Goal: Task Accomplishment & Management: Use online tool/utility

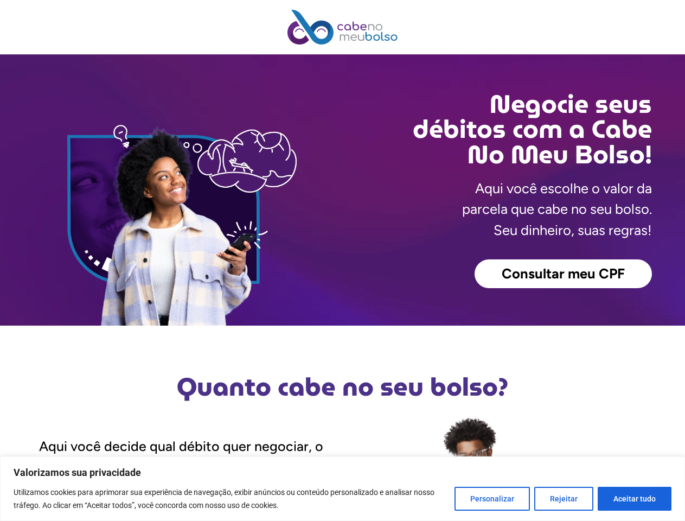
click at [343, 260] on div "Consultar meu CPF" at bounding box center [497, 273] width 309 height 29
click at [495, 499] on button "Personalizar" at bounding box center [492, 499] width 75 height 24
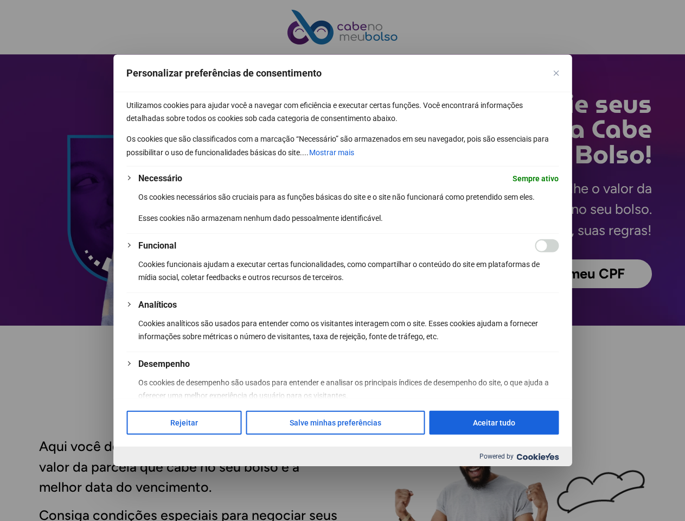
click at [564, 499] on div at bounding box center [342, 260] width 685 height 521
click at [635, 499] on div at bounding box center [342, 260] width 685 height 521
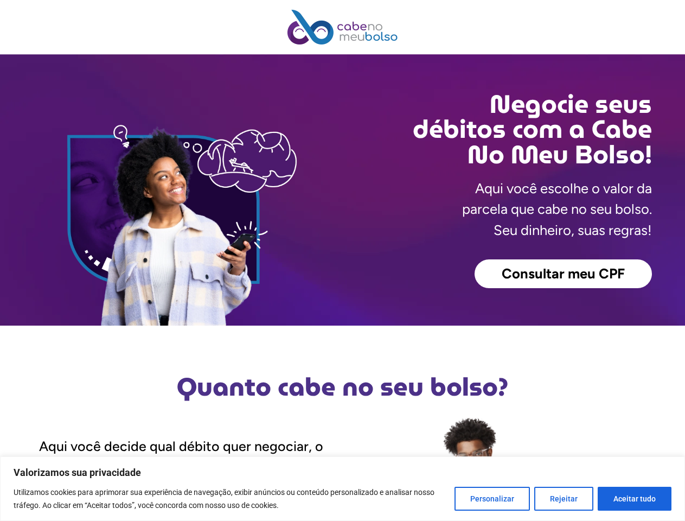
click at [343, 260] on div "Consultar meu CPF" at bounding box center [497, 273] width 309 height 29
click at [495, 499] on button "Personalizar" at bounding box center [492, 499] width 75 height 24
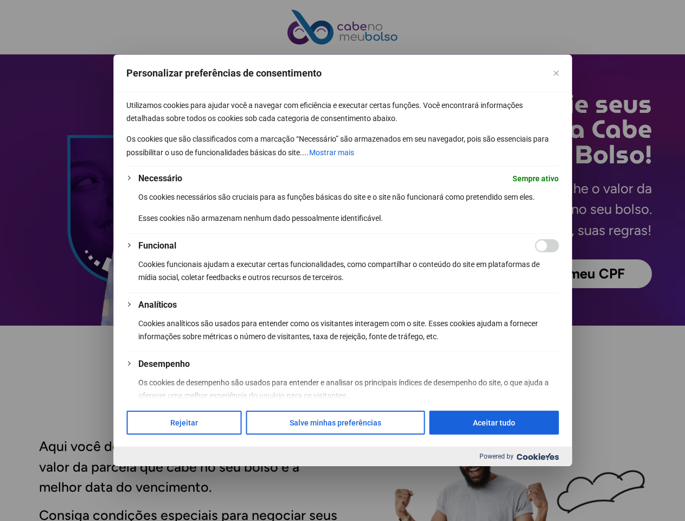
click at [564, 499] on div at bounding box center [342, 260] width 685 height 521
click at [635, 499] on div at bounding box center [342, 260] width 685 height 521
